Goal: Task Accomplishment & Management: Use online tool/utility

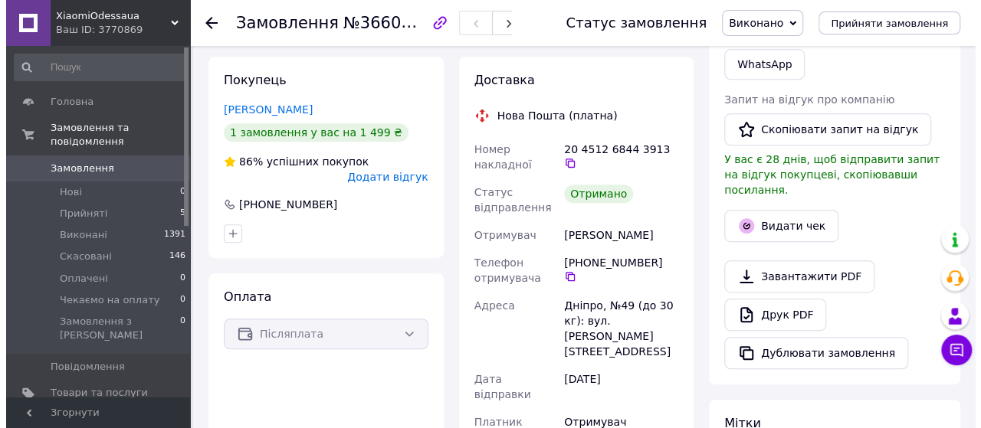
scroll to position [306, 0]
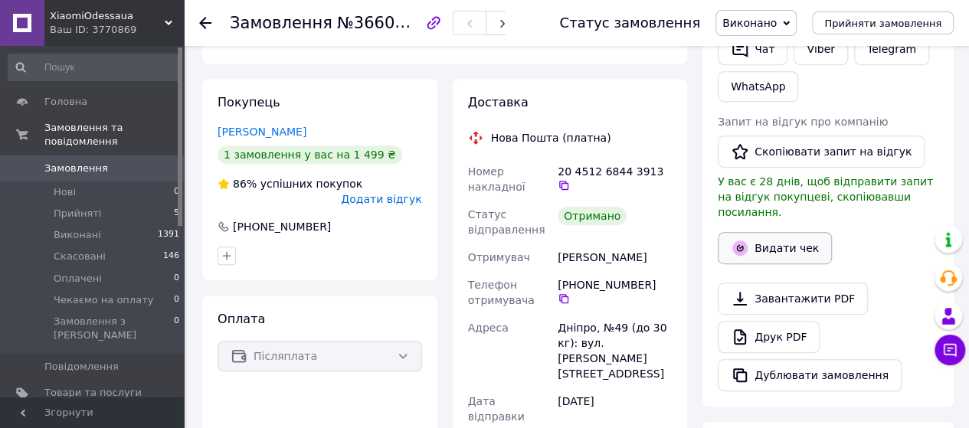
click at [789, 232] on button "Видати чек" at bounding box center [775, 248] width 114 height 32
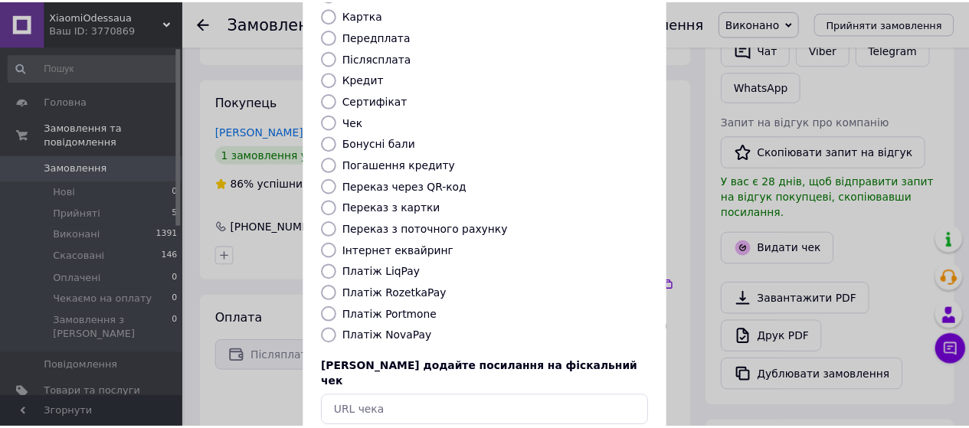
scroll to position [228, 0]
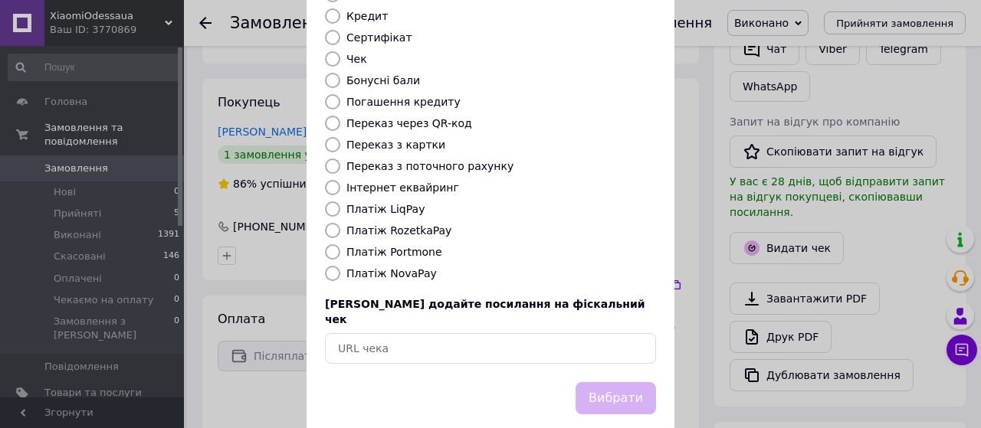
click at [397, 264] on div "Виберіть тип форми оплати, який буде вказаний у чеку Готівка Безготівковий Карт…" at bounding box center [490, 114] width 368 height 536
click at [415, 267] on label "Платіж NovaPay" at bounding box center [391, 273] width 90 height 12
click at [340, 266] on input "Платіж NovaPay" at bounding box center [332, 273] width 15 height 15
radio input "true"
click at [625, 382] on button "Вибрати" at bounding box center [615, 398] width 80 height 33
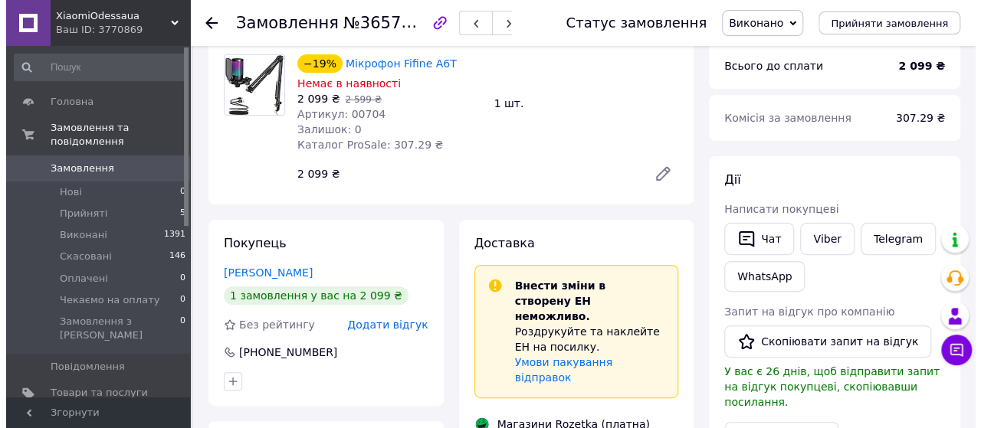
scroll to position [230, 0]
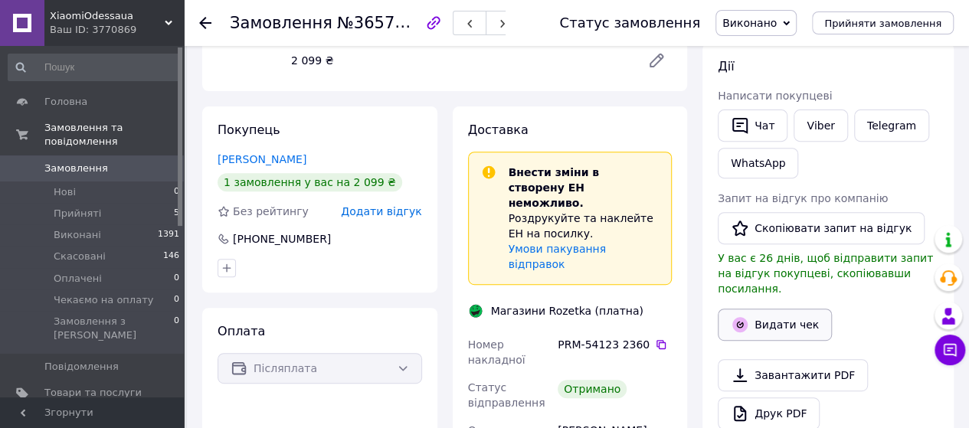
click at [791, 309] on button "Видати чек" at bounding box center [775, 325] width 114 height 32
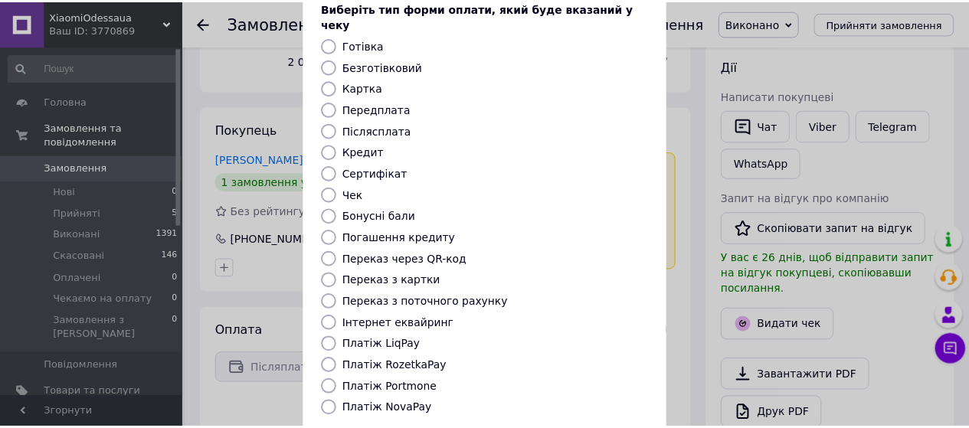
scroll to position [228, 0]
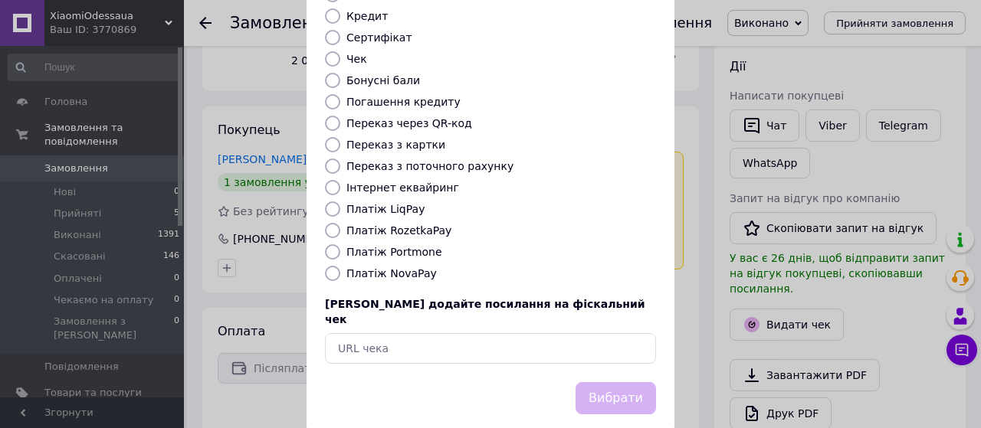
click at [408, 224] on label "Платіж RozetkaPay" at bounding box center [398, 230] width 105 height 12
click at [340, 223] on input "Платіж RozetkaPay" at bounding box center [332, 230] width 15 height 15
radio input "true"
click at [627, 382] on button "Вибрати" at bounding box center [615, 398] width 80 height 33
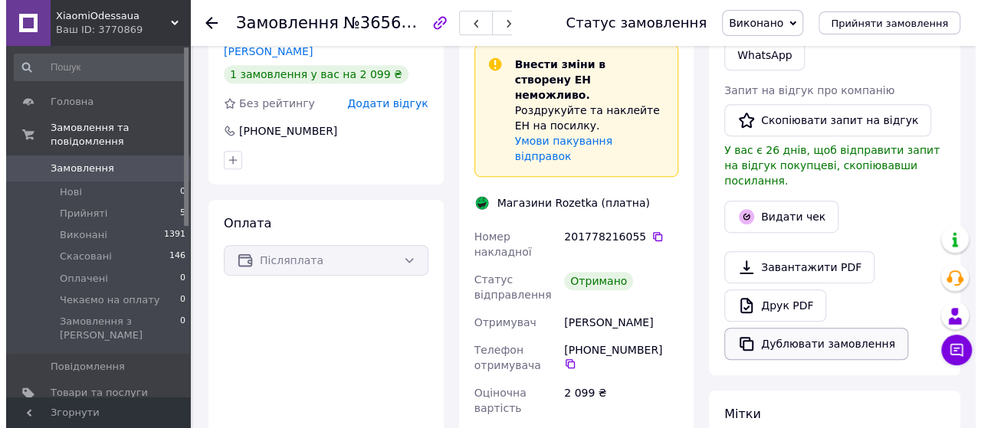
scroll to position [383, 0]
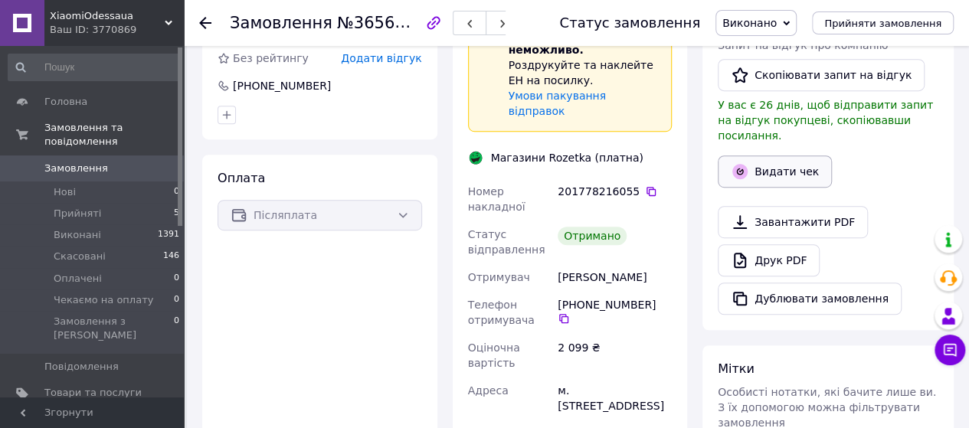
click at [749, 156] on button "Видати чек" at bounding box center [775, 172] width 114 height 32
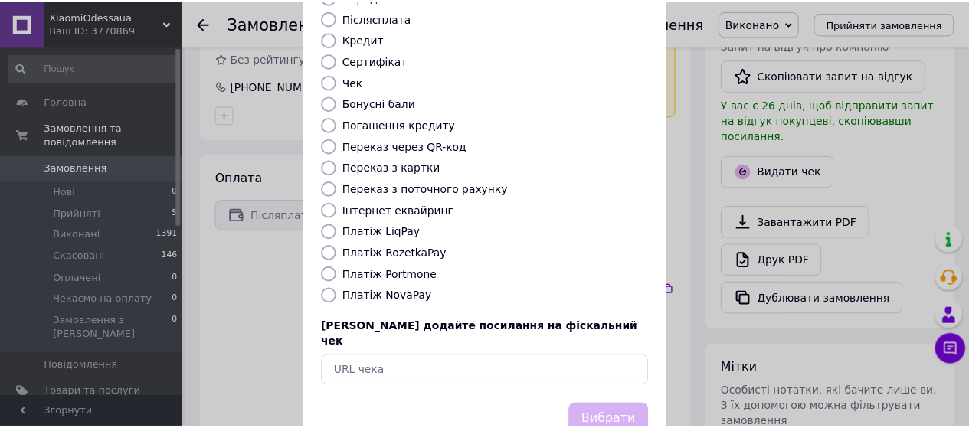
scroll to position [228, 0]
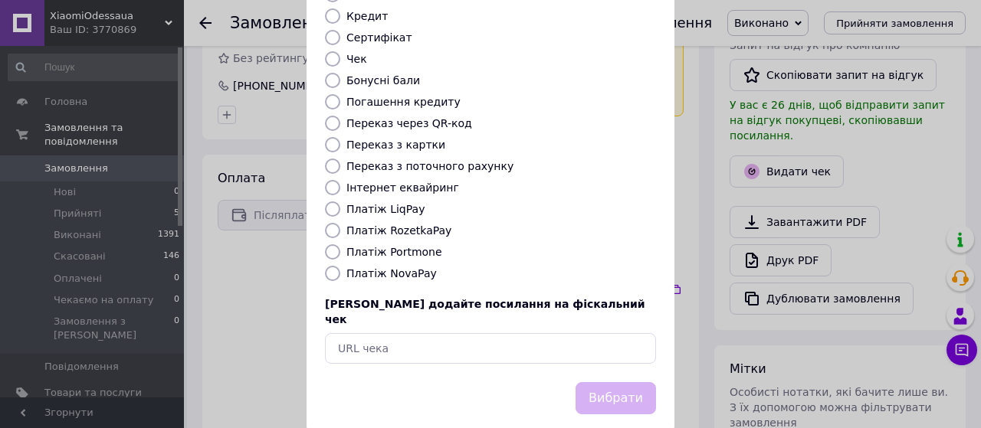
click at [408, 267] on label "Платіж NovaPay" at bounding box center [391, 273] width 90 height 12
click at [340, 266] on input "Платіж NovaPay" at bounding box center [332, 273] width 15 height 15
radio input "true"
click at [639, 382] on button "Вибрати" at bounding box center [615, 398] width 80 height 33
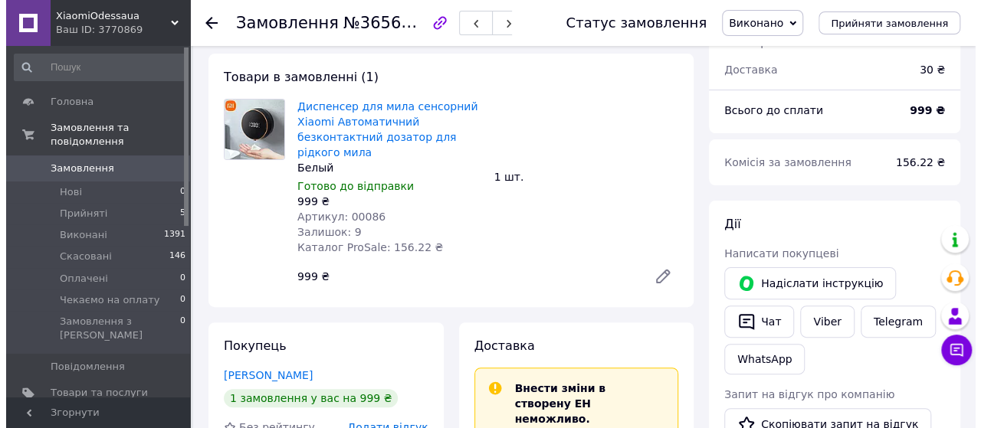
scroll to position [306, 0]
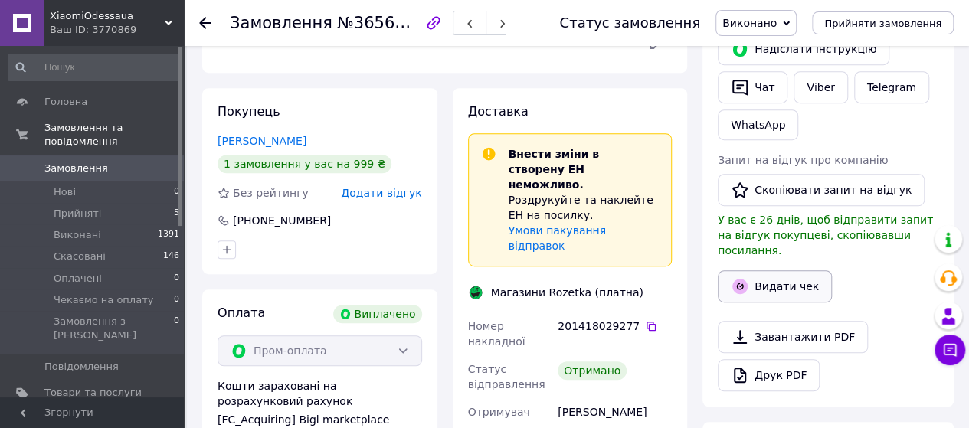
click at [791, 270] on button "Видати чек" at bounding box center [775, 286] width 114 height 32
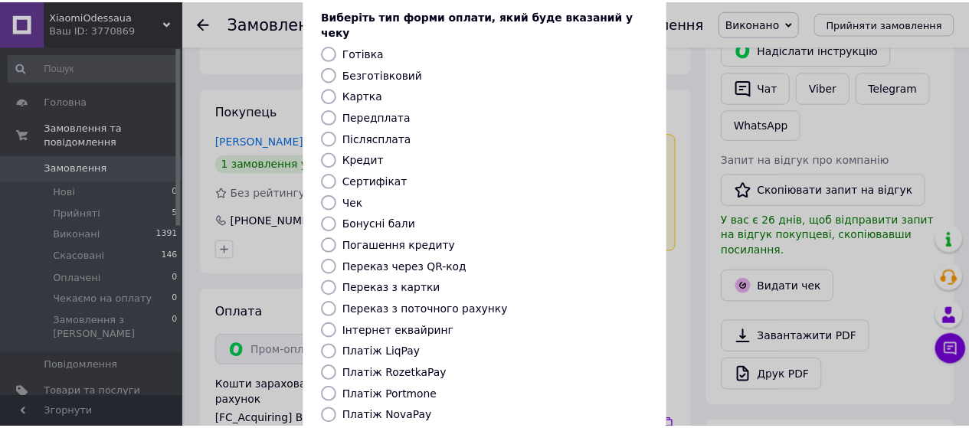
scroll to position [228, 0]
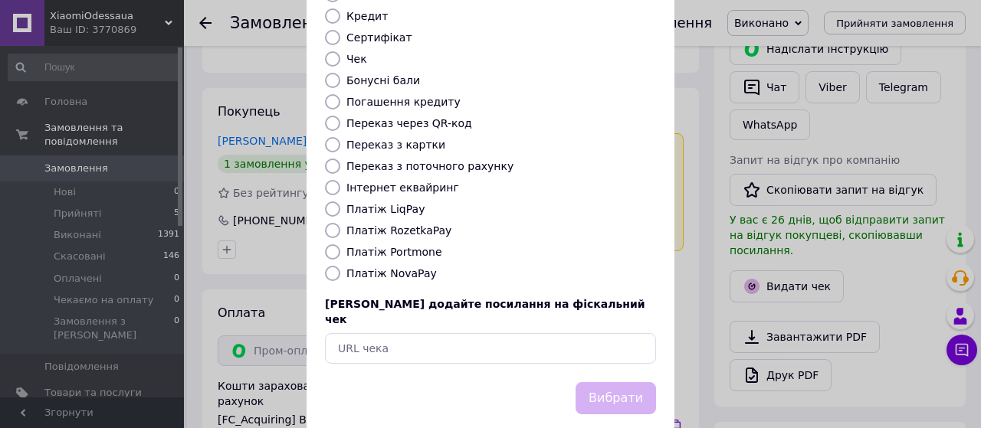
click at [422, 224] on label "Платіж RozetkaPay" at bounding box center [398, 230] width 105 height 12
click at [340, 223] on input "Платіж RozetkaPay" at bounding box center [332, 230] width 15 height 15
radio input "true"
click at [621, 382] on button "Вибрати" at bounding box center [615, 398] width 80 height 33
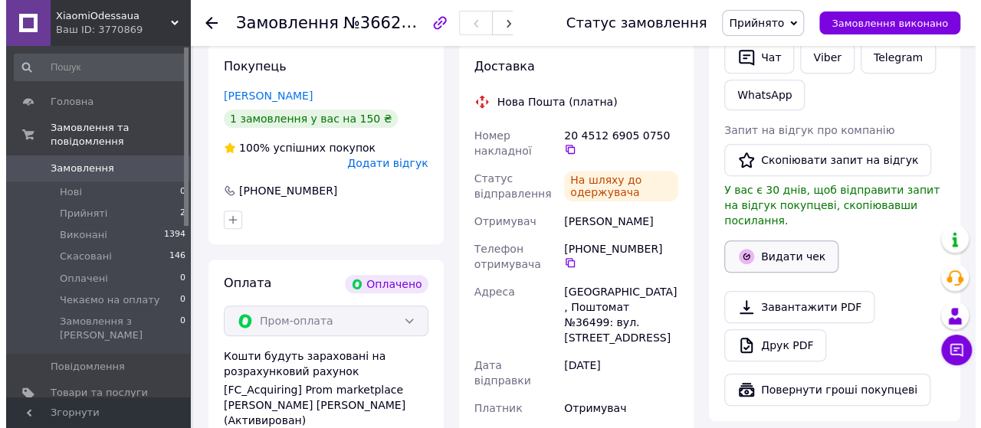
scroll to position [383, 0]
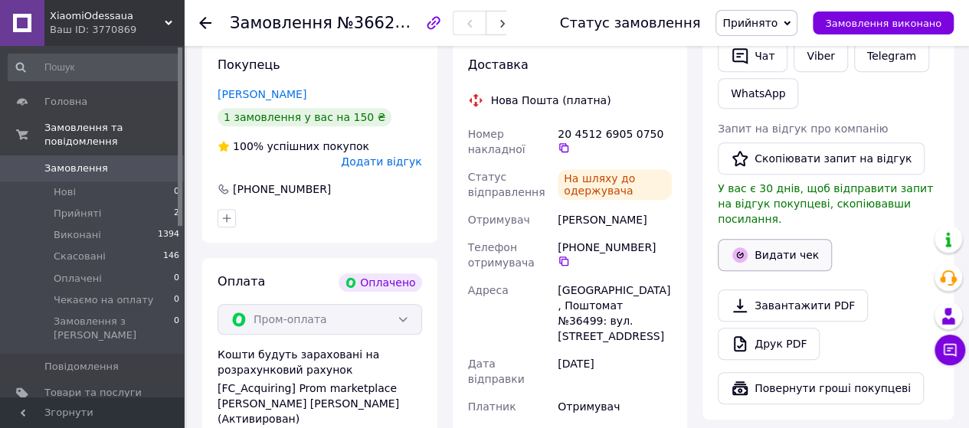
click at [780, 246] on button "Видати чек" at bounding box center [775, 255] width 114 height 32
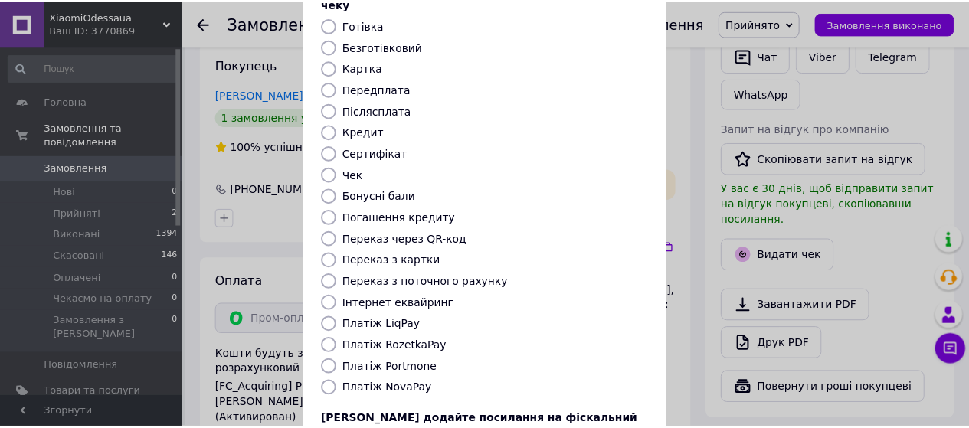
scroll to position [228, 0]
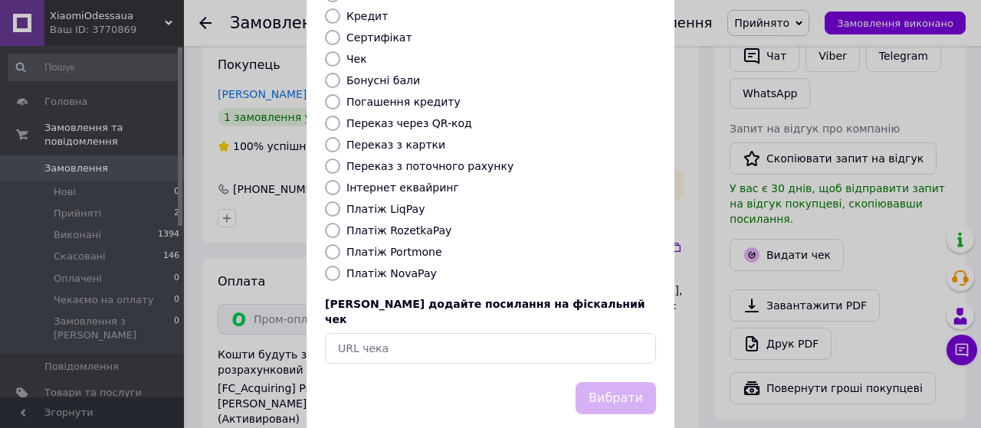
click at [378, 224] on label "Платіж RozetkaPay" at bounding box center [398, 230] width 105 height 12
click at [340, 223] on input "Платіж RozetkaPay" at bounding box center [332, 230] width 15 height 15
radio input "true"
click at [625, 382] on button "Вибрати" at bounding box center [615, 398] width 80 height 33
